Goal: Task Accomplishment & Management: Use online tool/utility

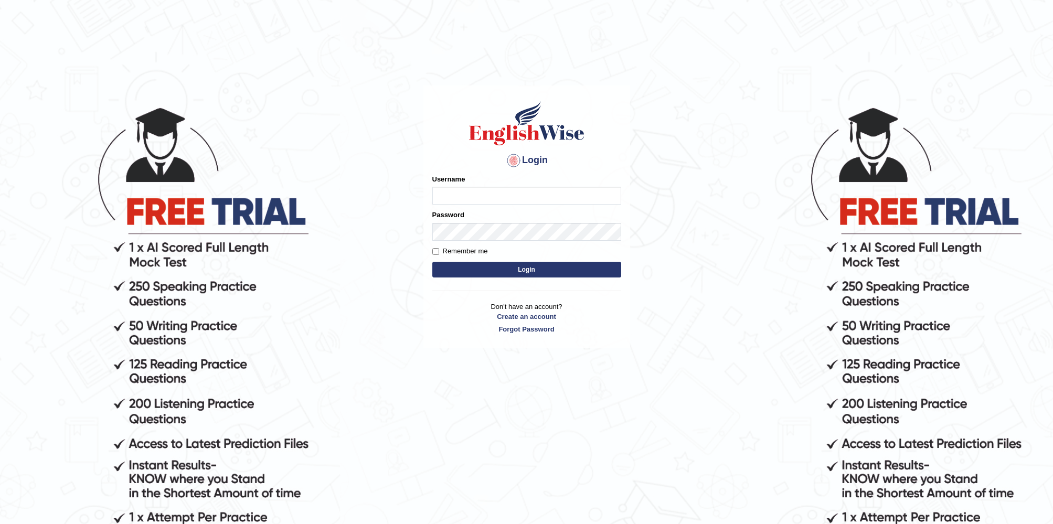
type input "KParmar"
click at [510, 272] on button "Login" at bounding box center [526, 270] width 189 height 16
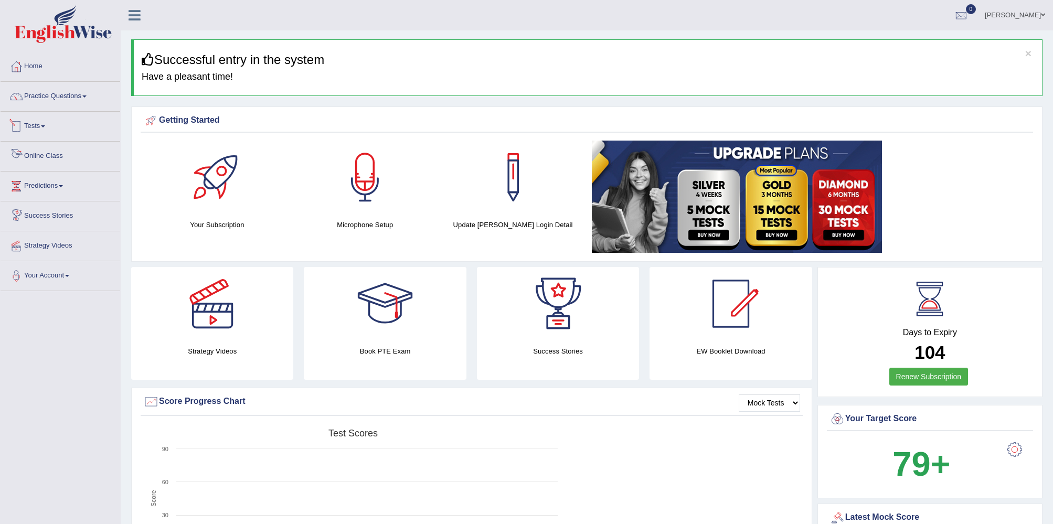
click at [45, 125] on span at bounding box center [43, 126] width 4 height 2
click at [48, 169] on link "Take Mock Test" at bounding box center [68, 169] width 98 height 19
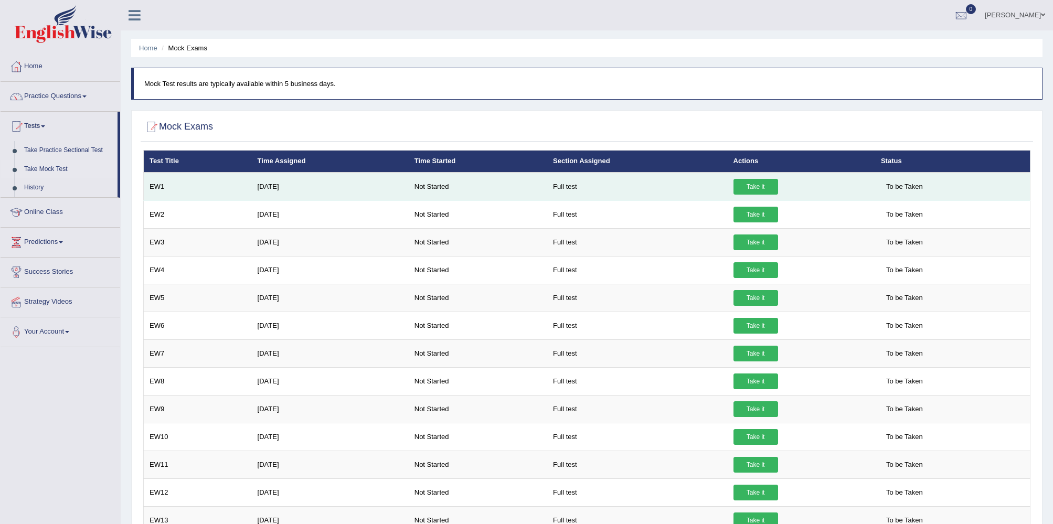
click at [763, 189] on link "Take it" at bounding box center [755, 187] width 45 height 16
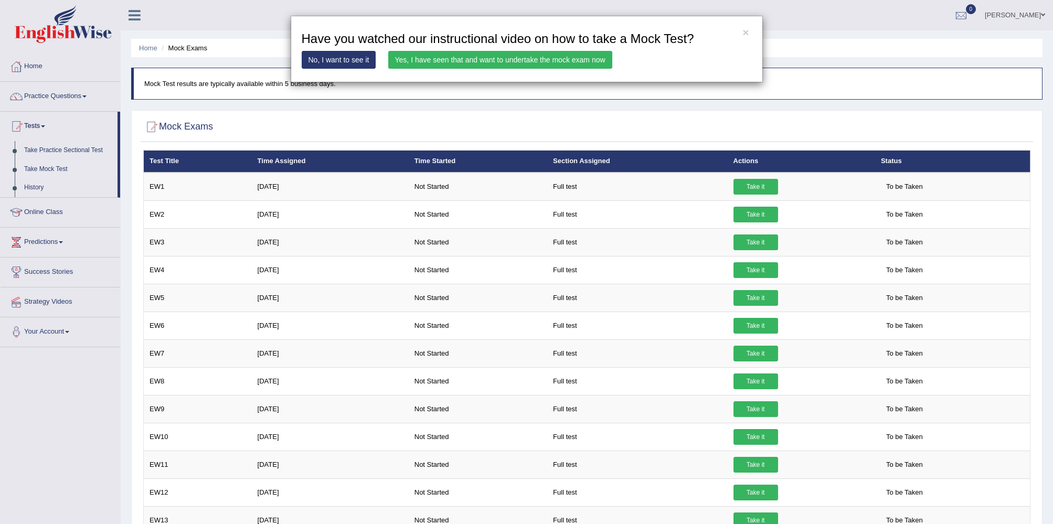
click at [434, 60] on link "Yes, I have seen that and want to undertake the mock exam now" at bounding box center [500, 60] width 224 height 18
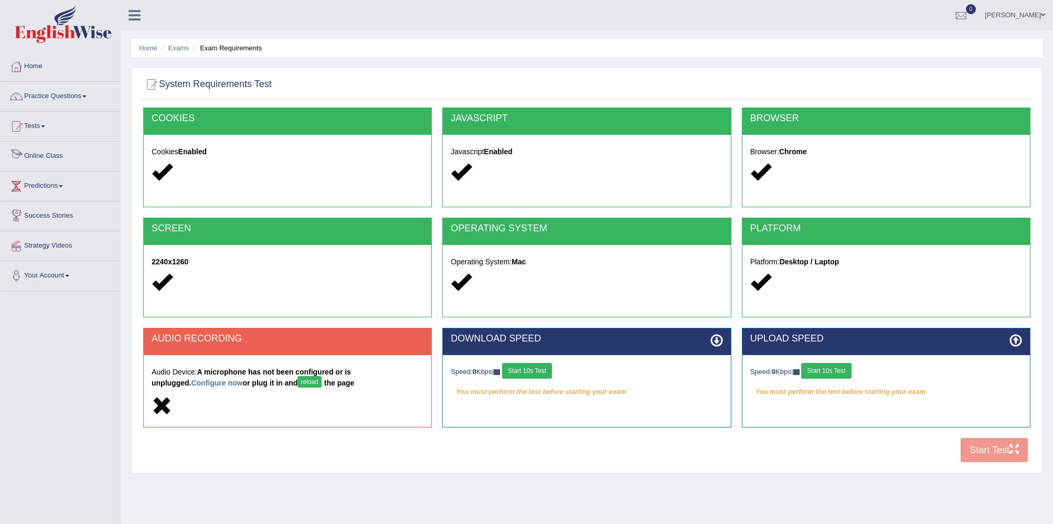
click at [50, 157] on link "Online Class" at bounding box center [61, 155] width 120 height 26
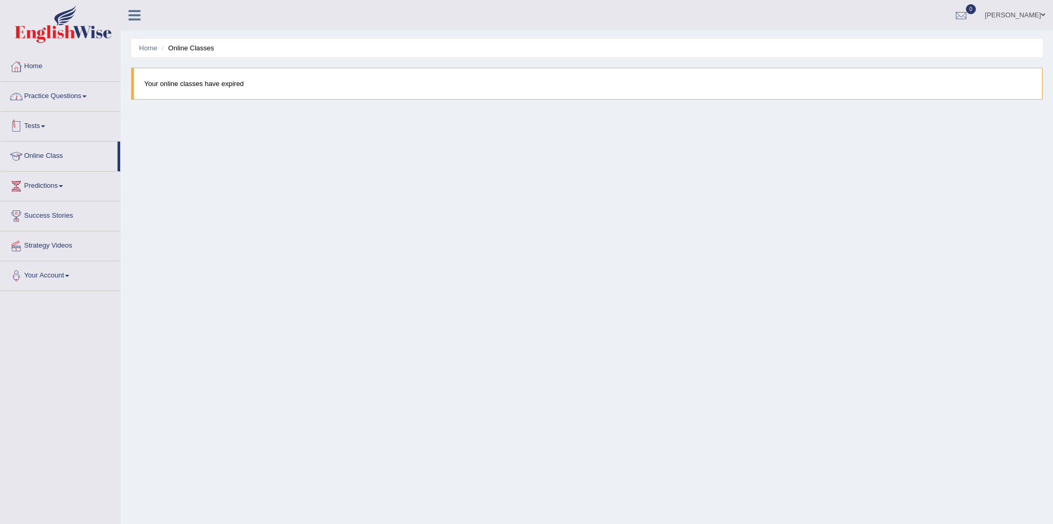
click at [60, 86] on link "Practice Questions" at bounding box center [61, 95] width 120 height 26
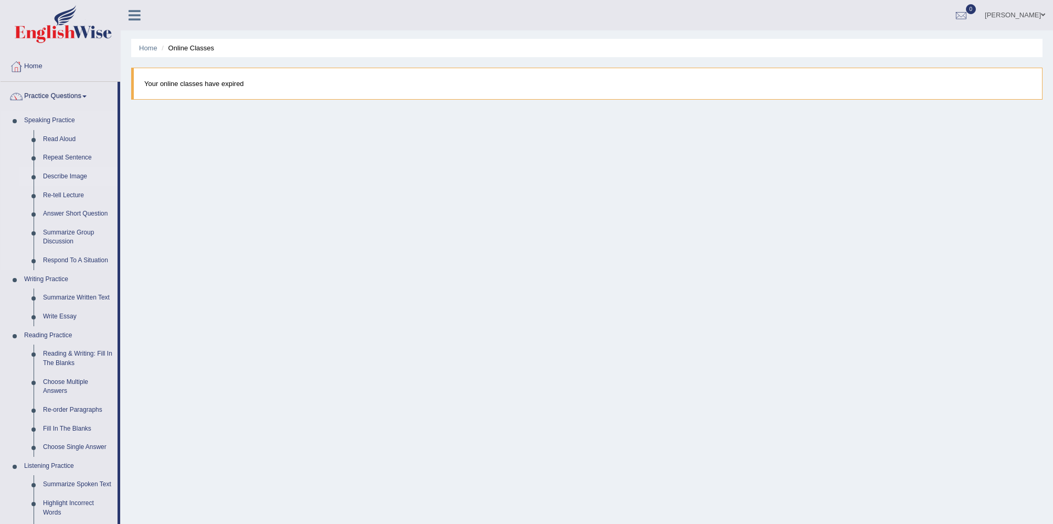
click at [64, 177] on link "Describe Image" at bounding box center [77, 176] width 79 height 19
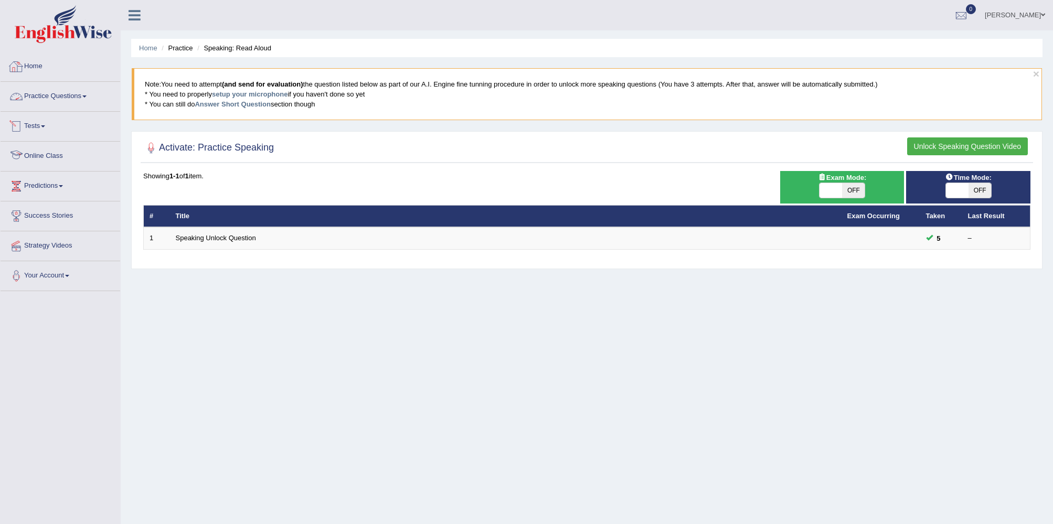
click at [38, 70] on link "Home" at bounding box center [61, 65] width 120 height 26
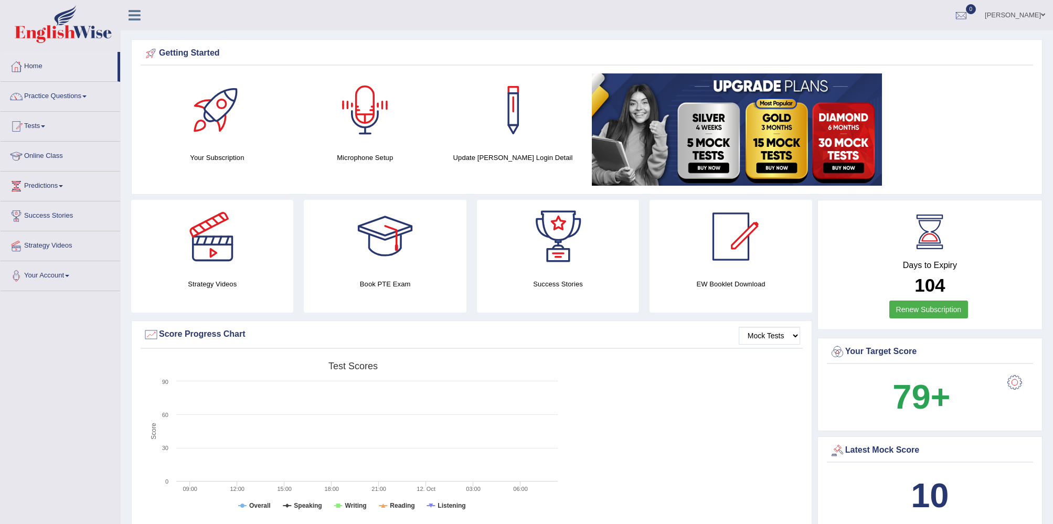
click at [363, 98] on div at bounding box center [364, 109] width 73 height 73
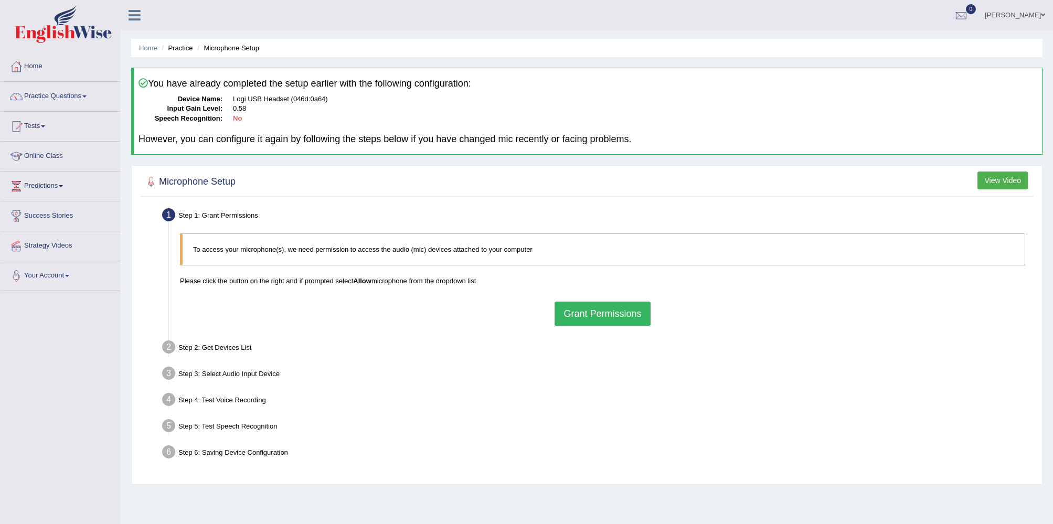
click at [608, 314] on button "Grant Permissions" at bounding box center [601, 314] width 95 height 24
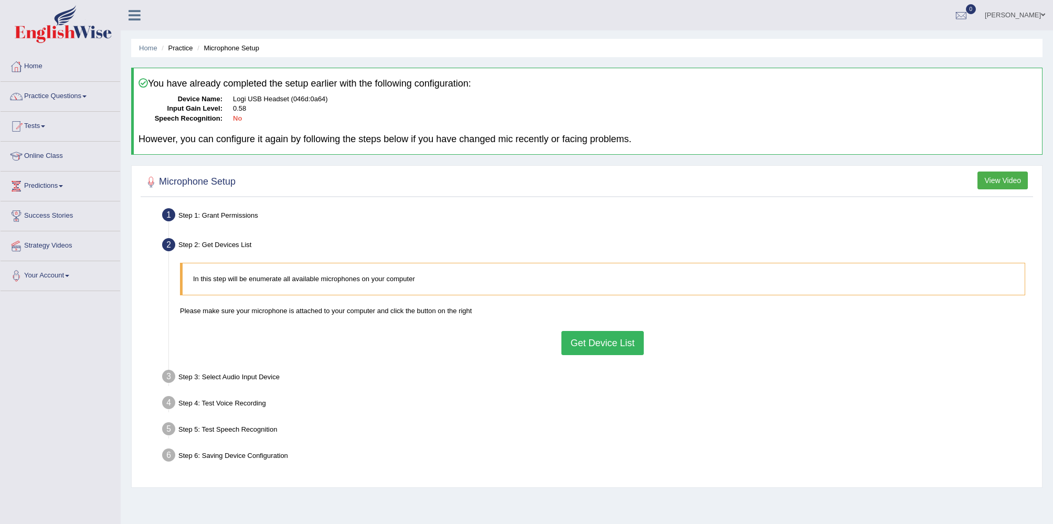
click at [601, 344] on button "Get Device List" at bounding box center [602, 343] width 82 height 24
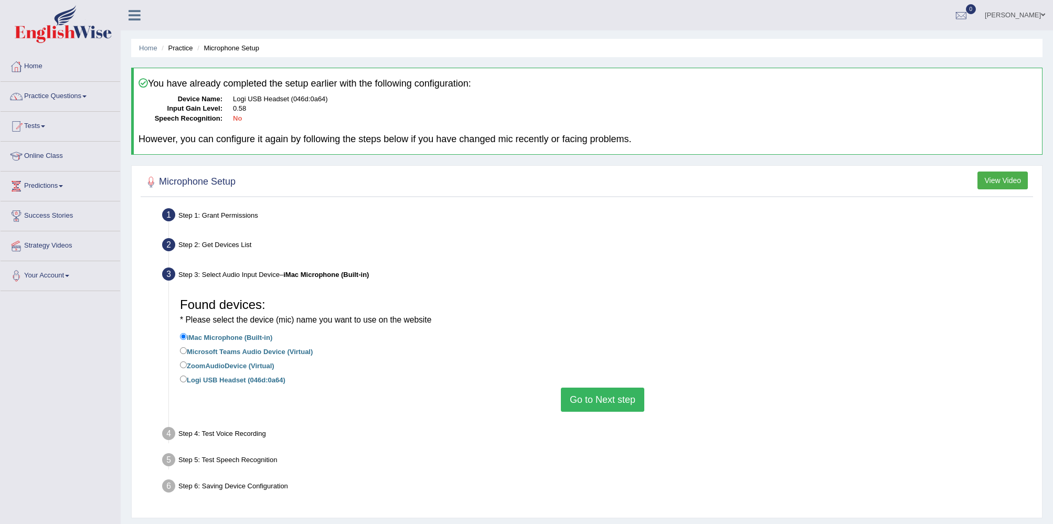
click at [219, 380] on label "Logi USB Headset (046d:0a64)" at bounding box center [232, 379] width 105 height 12
click at [187, 380] on input "Logi USB Headset (046d:0a64)" at bounding box center [183, 379] width 7 height 7
radio input "true"
click at [615, 397] on button "Go to Next step" at bounding box center [602, 400] width 83 height 24
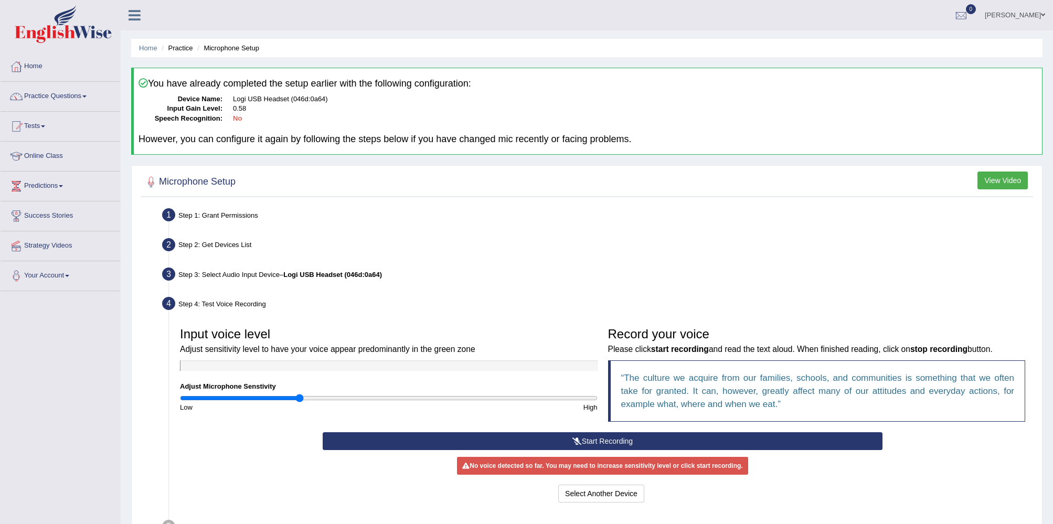
click at [618, 441] on button "Start Recording" at bounding box center [603, 441] width 560 height 18
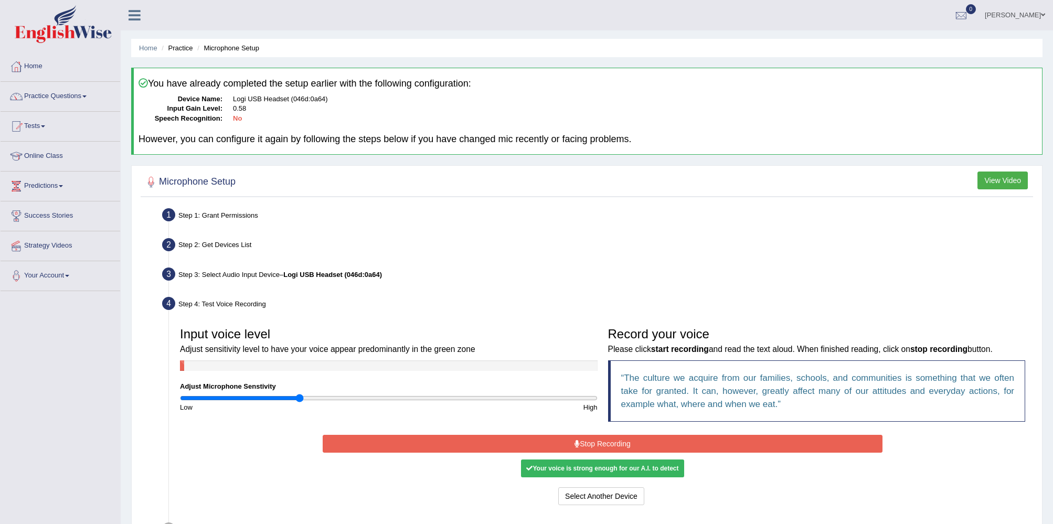
click at [648, 442] on button "Stop Recording" at bounding box center [603, 444] width 560 height 18
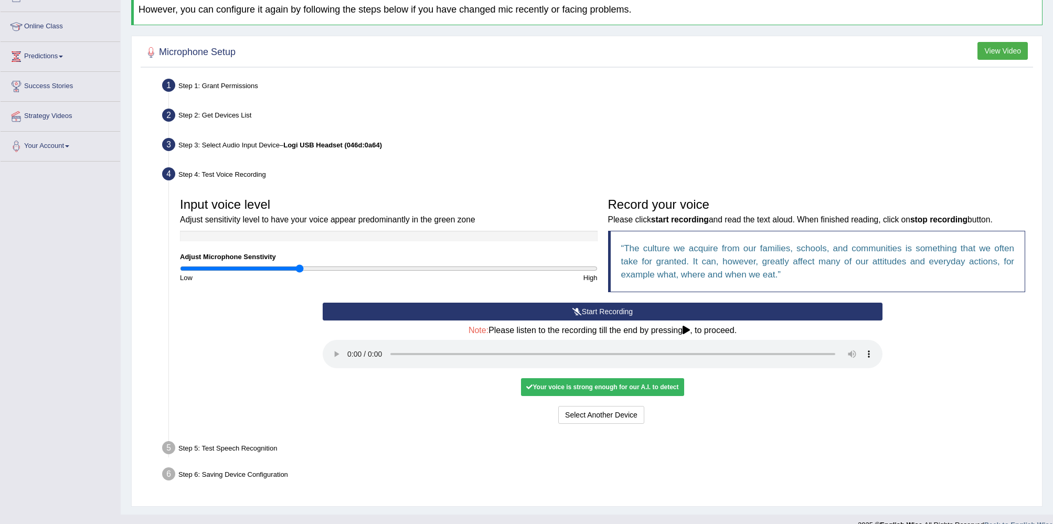
scroll to position [140, 0]
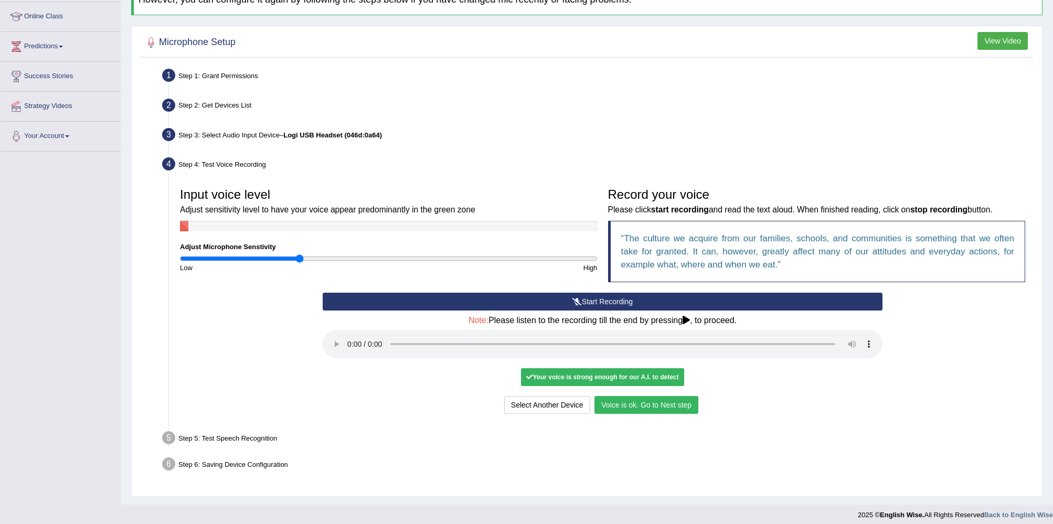
click at [620, 408] on button "Voice is ok. Go to Next step" at bounding box center [646, 405] width 104 height 18
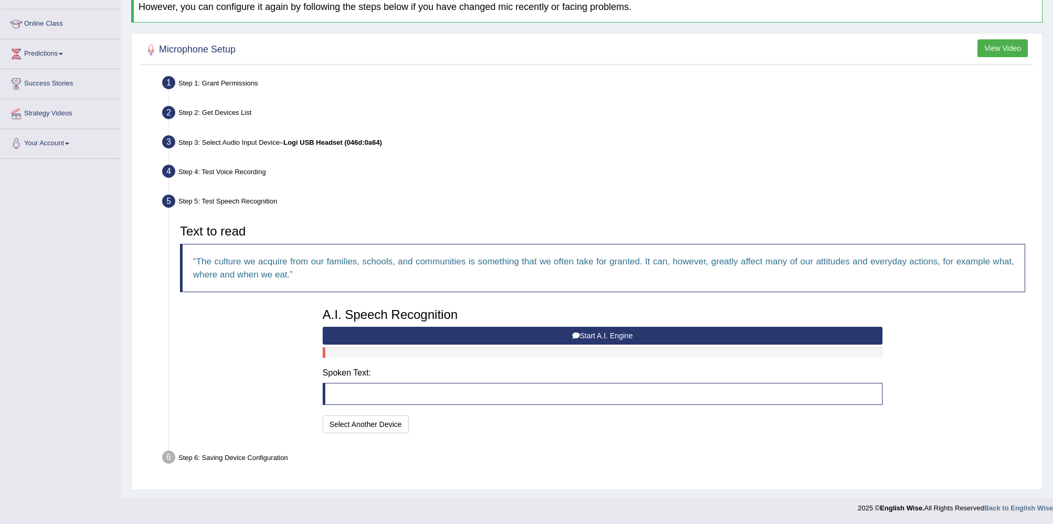
scroll to position [132, 0]
click at [522, 333] on button "Start A.I. Engine" at bounding box center [603, 336] width 560 height 18
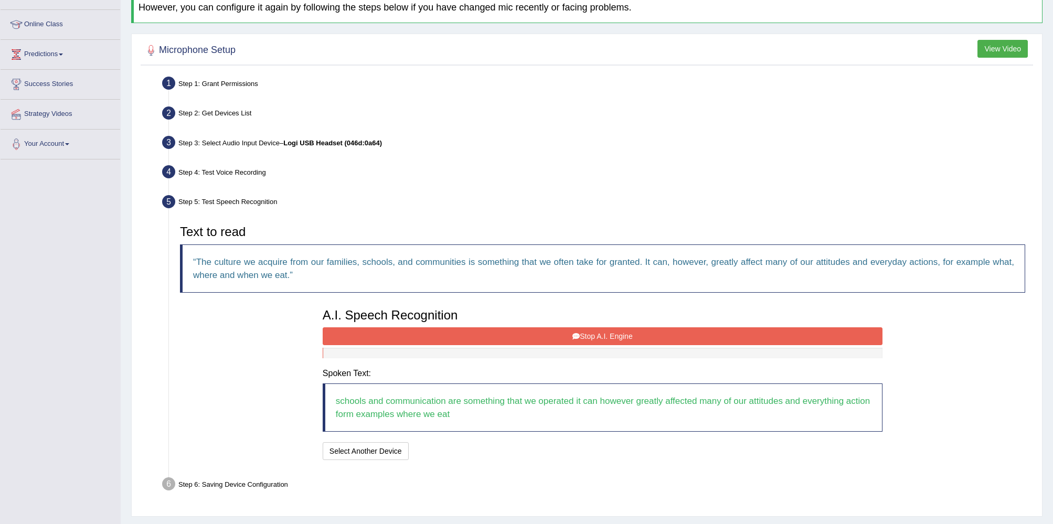
click at [653, 338] on button "Stop A.I. Engine" at bounding box center [603, 336] width 560 height 18
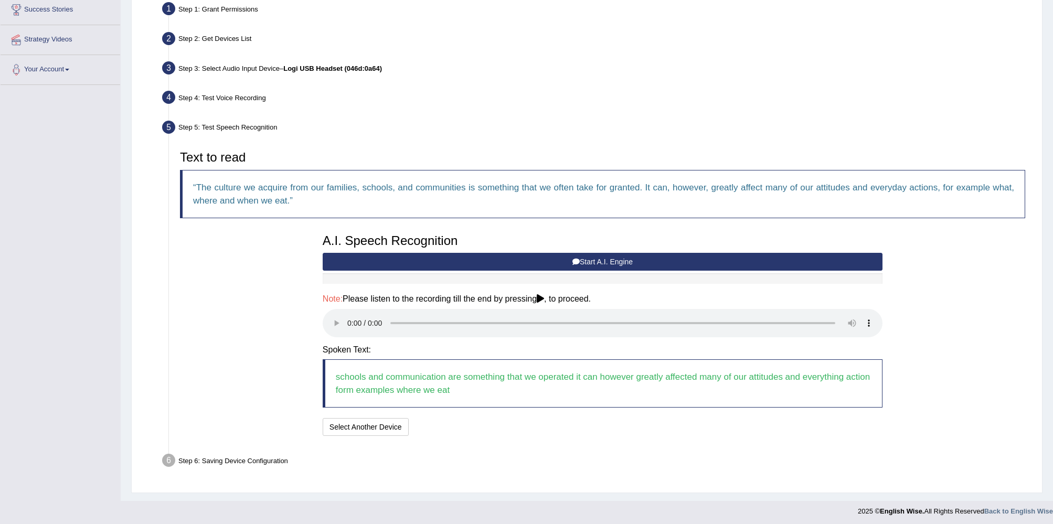
scroll to position [209, 0]
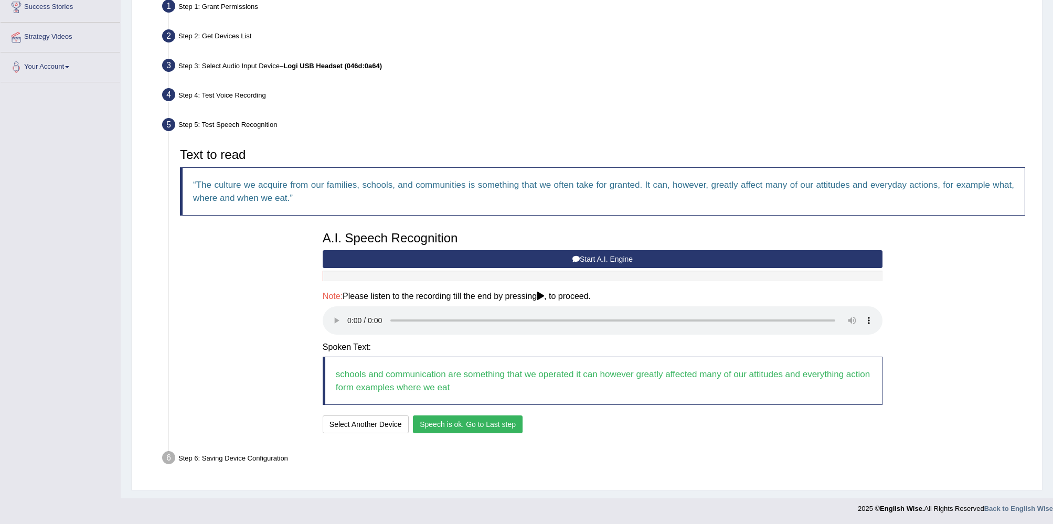
click at [500, 426] on button "Speech is ok. Go to Last step" at bounding box center [468, 424] width 110 height 18
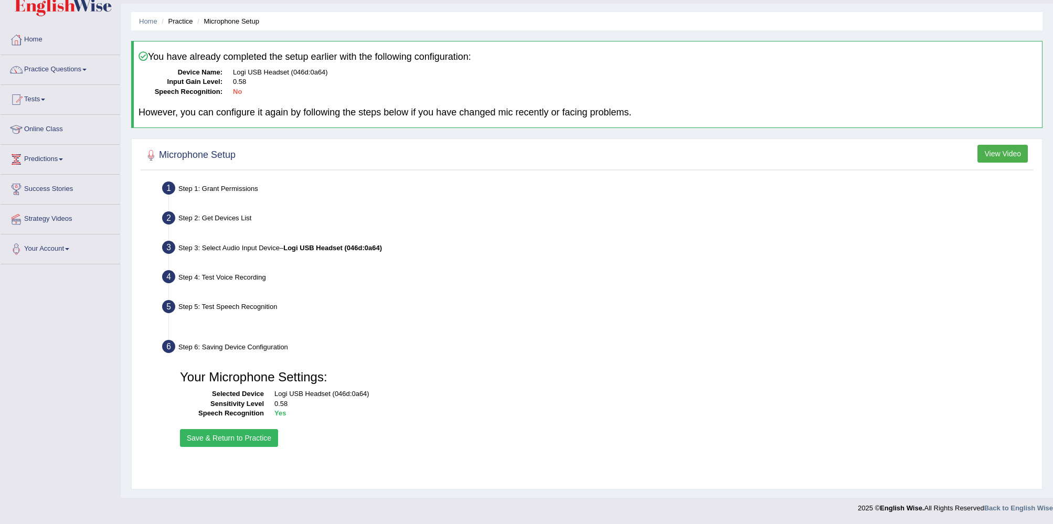
scroll to position [27, 0]
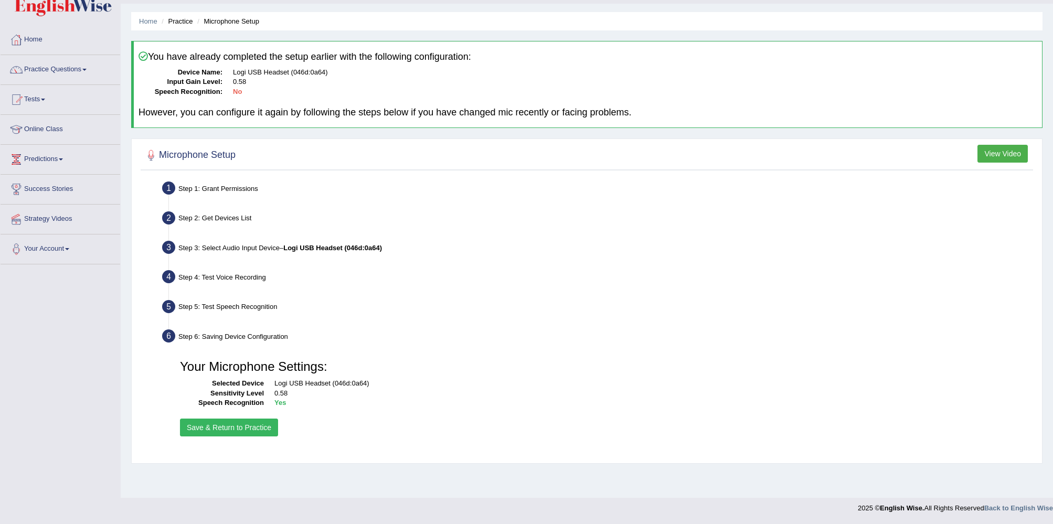
click at [265, 430] on button "Save & Return to Practice" at bounding box center [229, 428] width 98 height 18
